Goal: Find specific page/section

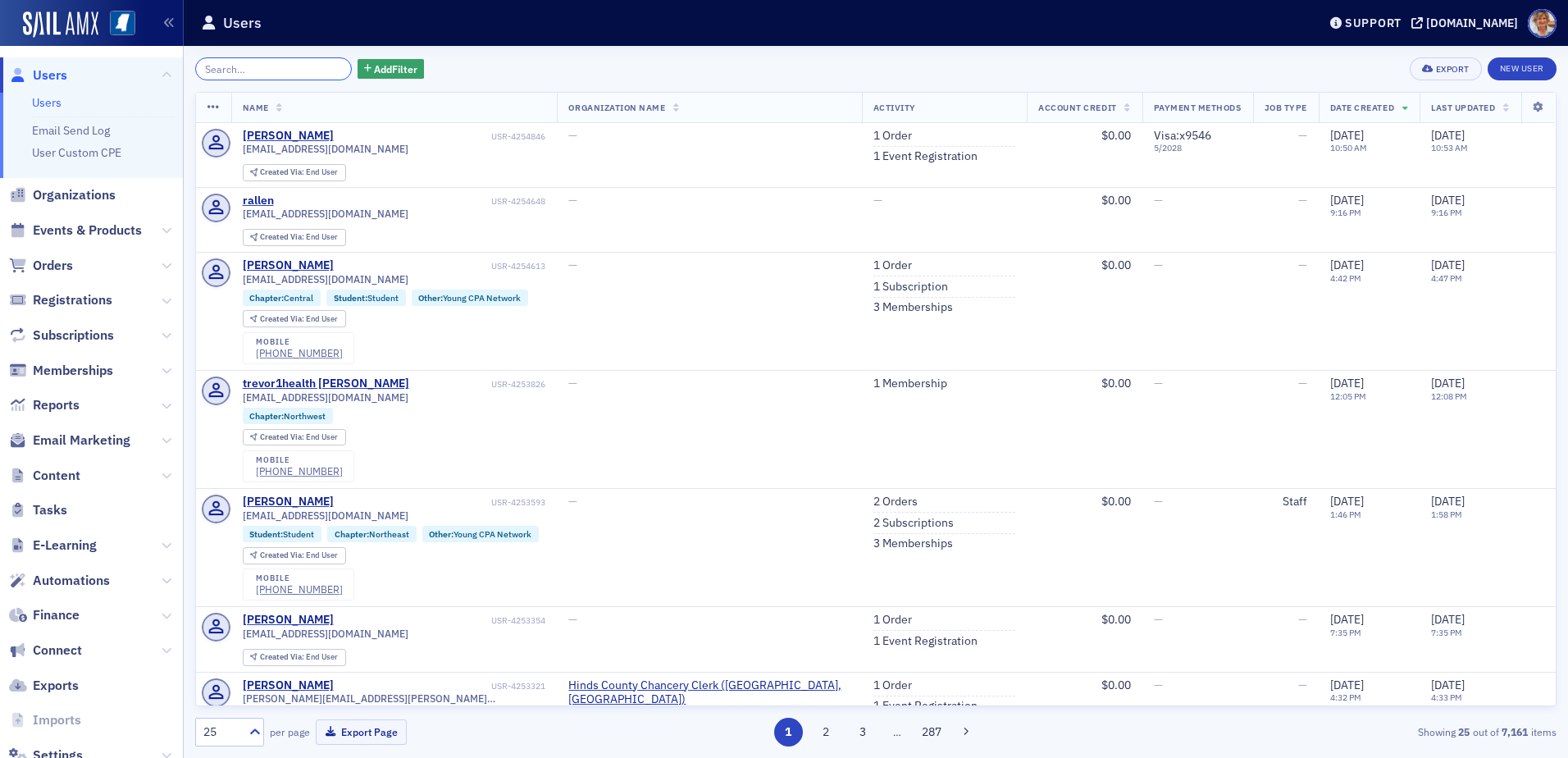
click at [270, 71] on input "search" at bounding box center [273, 69] width 157 height 23
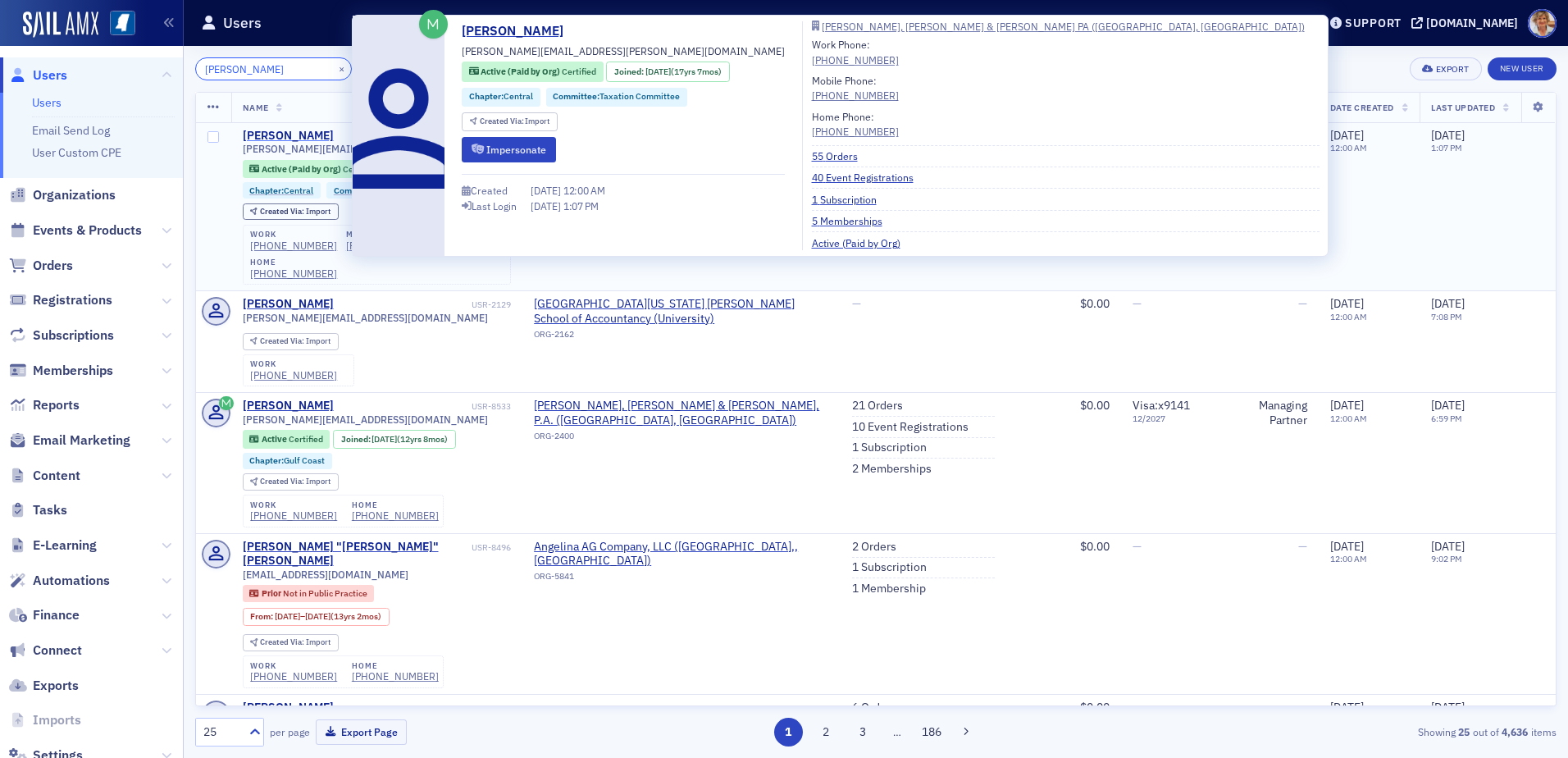
type input "[PERSON_NAME]"
click at [297, 138] on div "[PERSON_NAME]" at bounding box center [288, 137] width 91 height 15
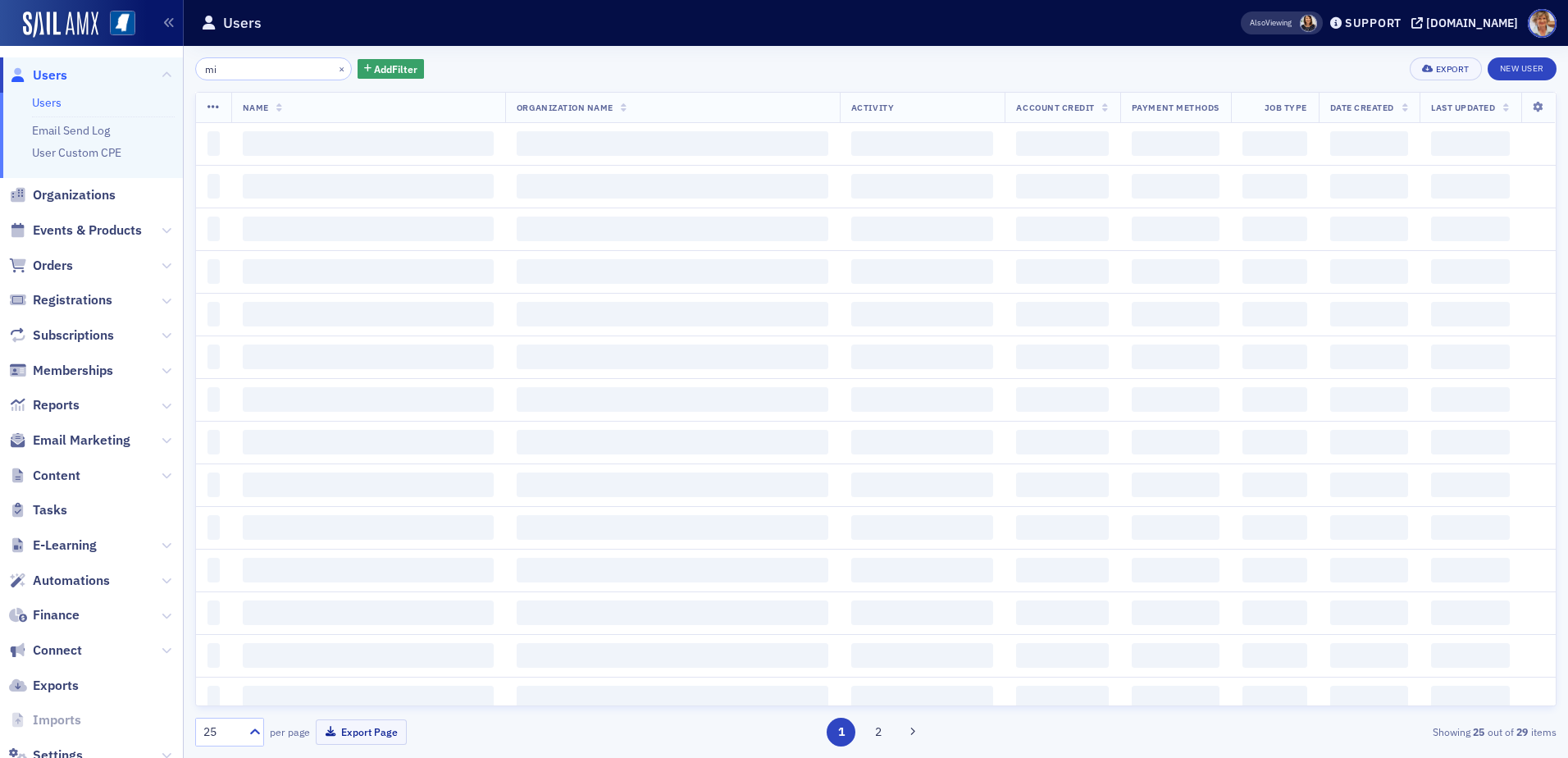
type input "m"
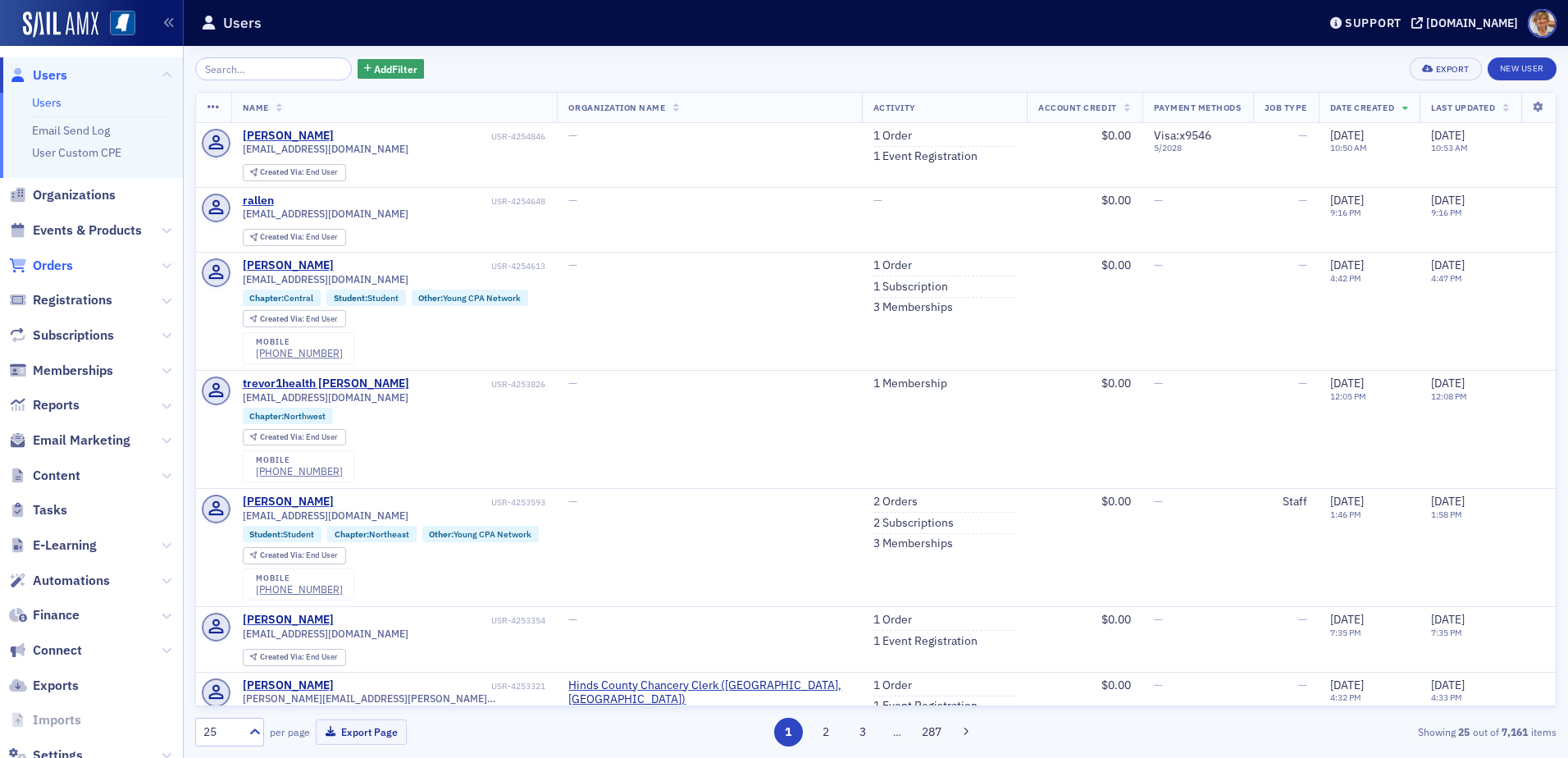
click at [67, 260] on span "Orders" at bounding box center [53, 266] width 40 height 18
